Goal: Information Seeking & Learning: Learn about a topic

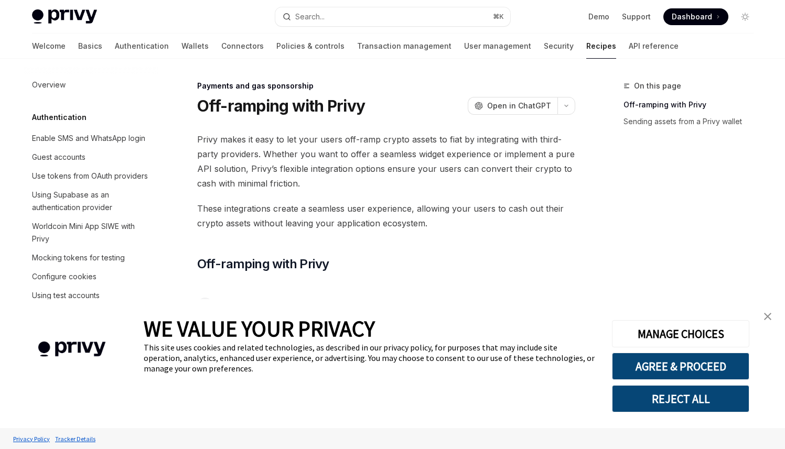
scroll to position [856, 0]
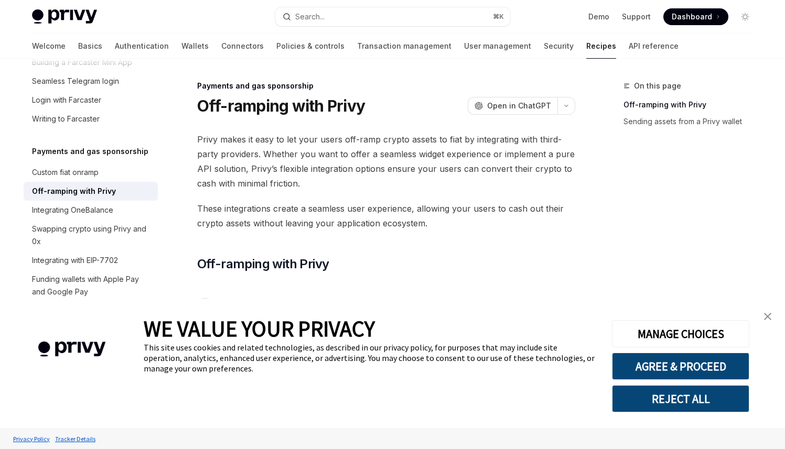
click at [765, 318] on img "close banner" at bounding box center [767, 316] width 7 height 7
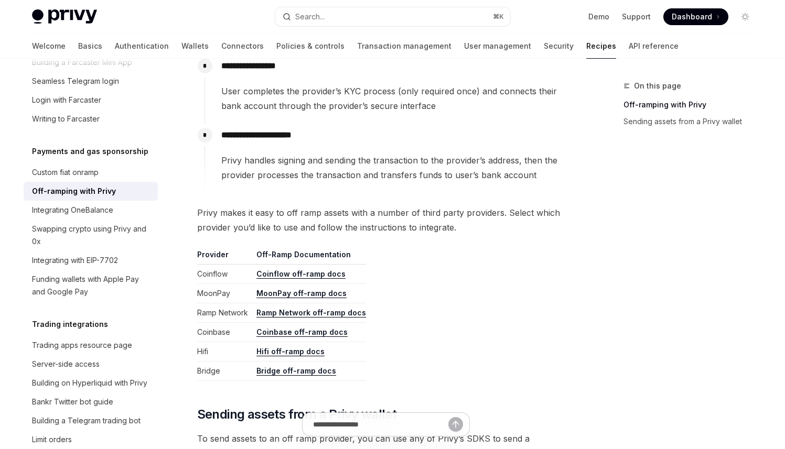
scroll to position [363, 0]
click at [532, 221] on span "Privy makes it easy to off ramp assets with a number of third party providers. …" at bounding box center [386, 219] width 378 height 29
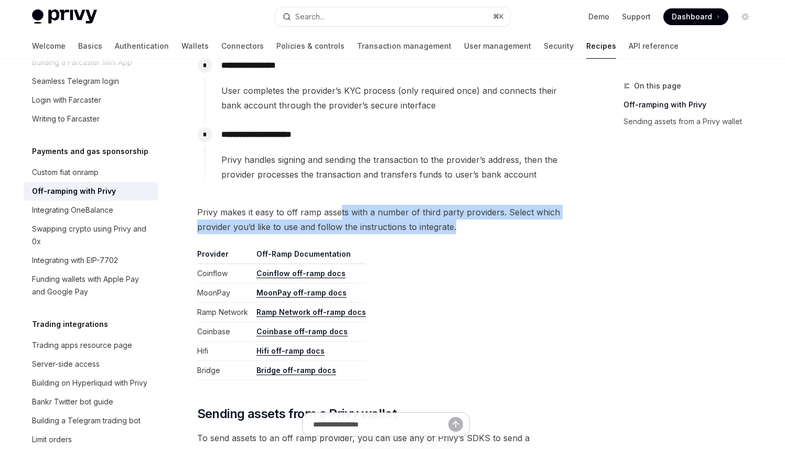
drag, startPoint x: 473, startPoint y: 222, endPoint x: 339, endPoint y: 209, distance: 134.4
click at [340, 209] on span "Privy makes it easy to off ramp assets with a number of third party providers. …" at bounding box center [386, 219] width 378 height 29
click at [339, 209] on span "Privy makes it easy to off ramp assets with a number of third party providers. …" at bounding box center [386, 219] width 378 height 29
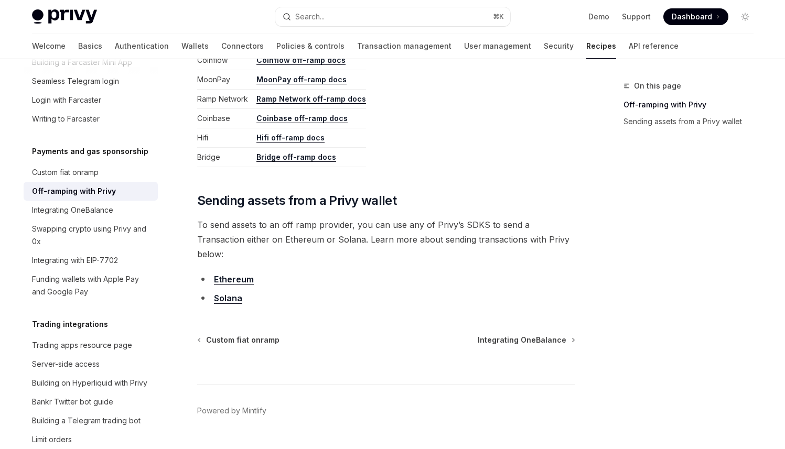
scroll to position [588, 0]
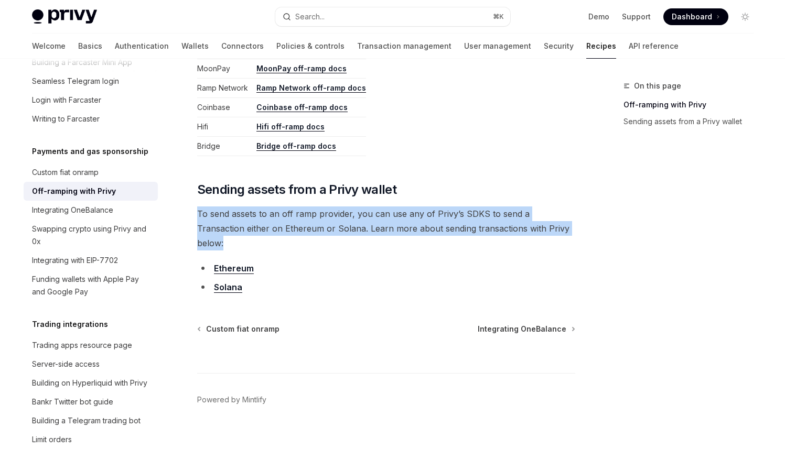
drag, startPoint x: 551, startPoint y: 226, endPoint x: 197, endPoint y: 216, distance: 354.0
click at [197, 216] on span "To send assets to an off ramp provider, you can use any of Privy’s SDKS to send…" at bounding box center [386, 229] width 378 height 44
drag, startPoint x: 197, startPoint y: 216, endPoint x: 566, endPoint y: 229, distance: 369.3
click at [566, 229] on span "To send assets to an off ramp provider, you can use any of Privy’s SDKS to send…" at bounding box center [386, 229] width 378 height 44
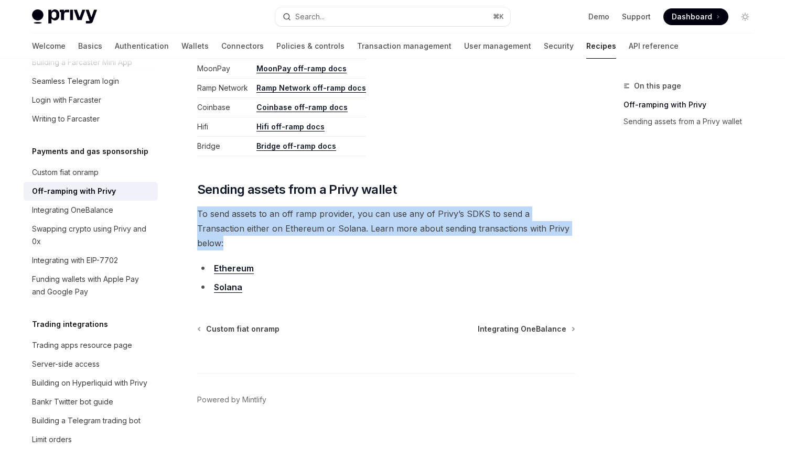
click at [566, 229] on span "To send assets to an off ramp provider, you can use any of Privy’s SDKS to send…" at bounding box center [386, 229] width 378 height 44
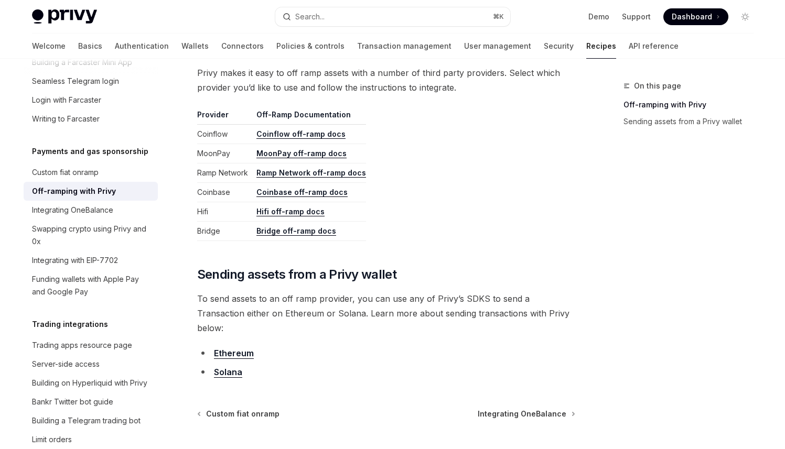
scroll to position [498, 0]
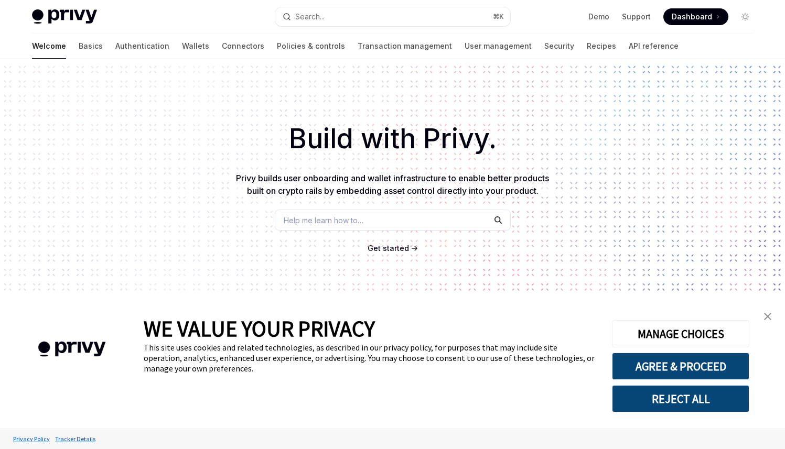
click at [379, 229] on div "Help me learn how to…" at bounding box center [393, 220] width 236 height 21
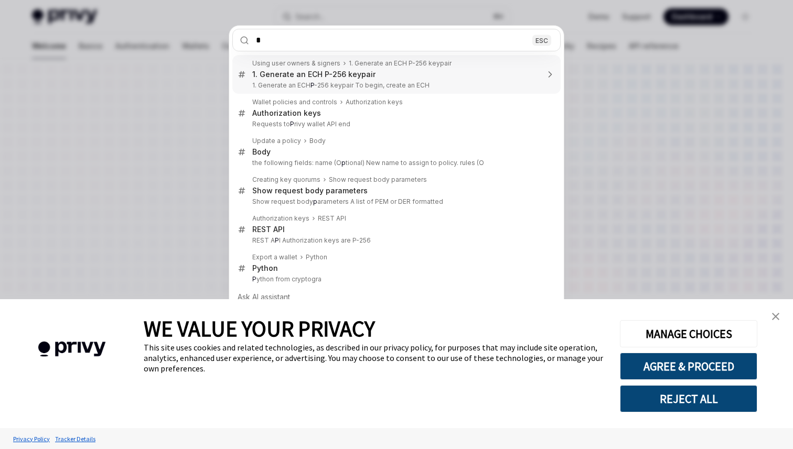
type input "*"
drag, startPoint x: 678, startPoint y: 145, endPoint x: 589, endPoint y: 72, distance: 114.4
click at [678, 145] on div "* ESC Using user owners & signers 1. Generate an ECH P-256 keypair 1. Generate …" at bounding box center [396, 224] width 793 height 449
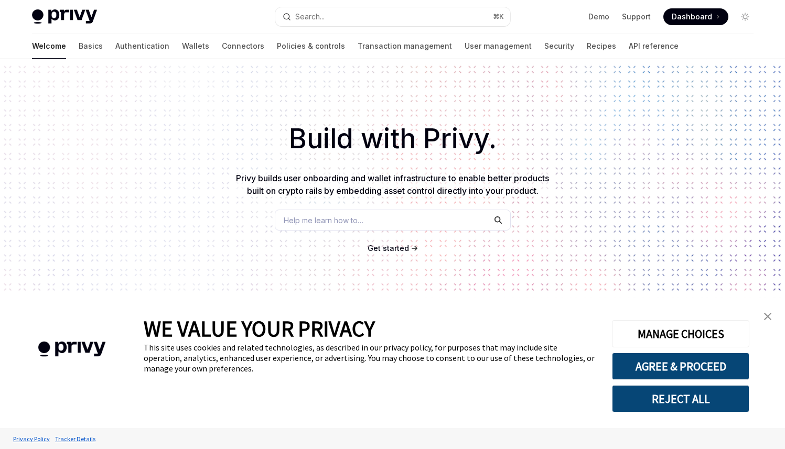
click at [765, 317] on img "close banner" at bounding box center [767, 316] width 7 height 7
